Goal: Find specific page/section: Find specific page/section

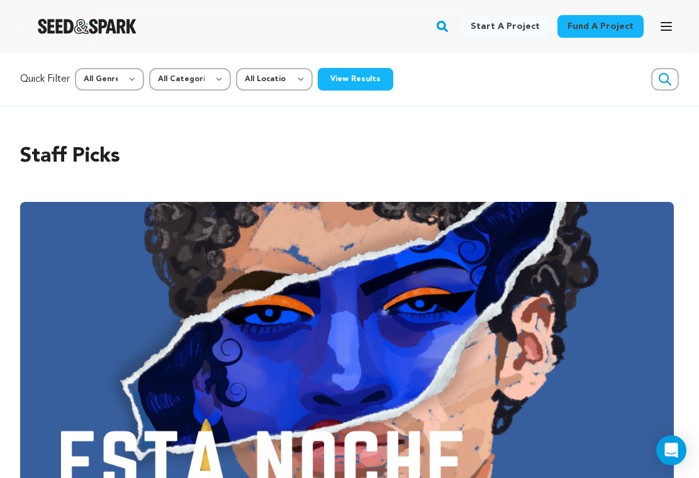
click at [450, 28] on rect "button" at bounding box center [442, 26] width 15 height 15
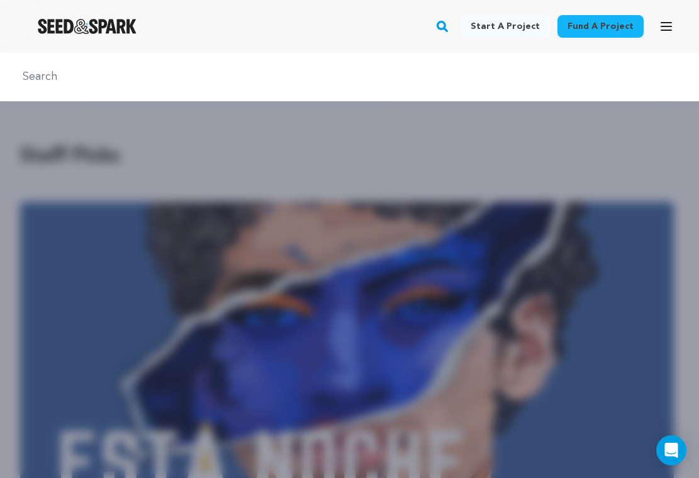
click at [249, 77] on input "text" at bounding box center [349, 77] width 669 height 18
type input "aggie ascends"
click at [233, 75] on input "aggie ascends" at bounding box center [349, 77] width 669 height 18
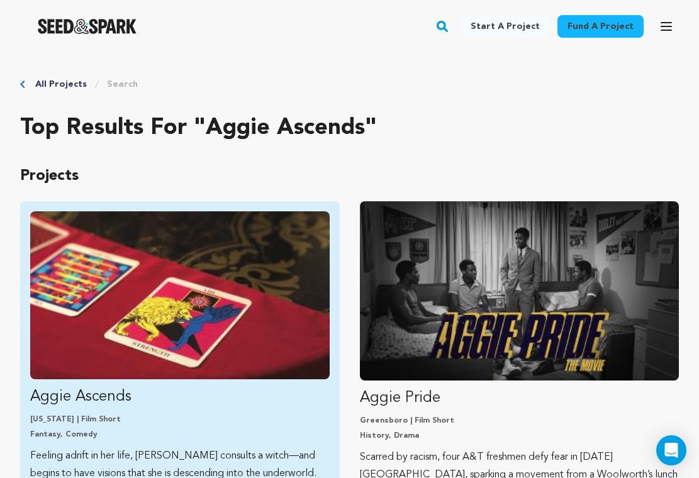
click at [164, 324] on img "Fund Aggie Ascends" at bounding box center [179, 295] width 299 height 168
